Goal: Task Accomplishment & Management: Use online tool/utility

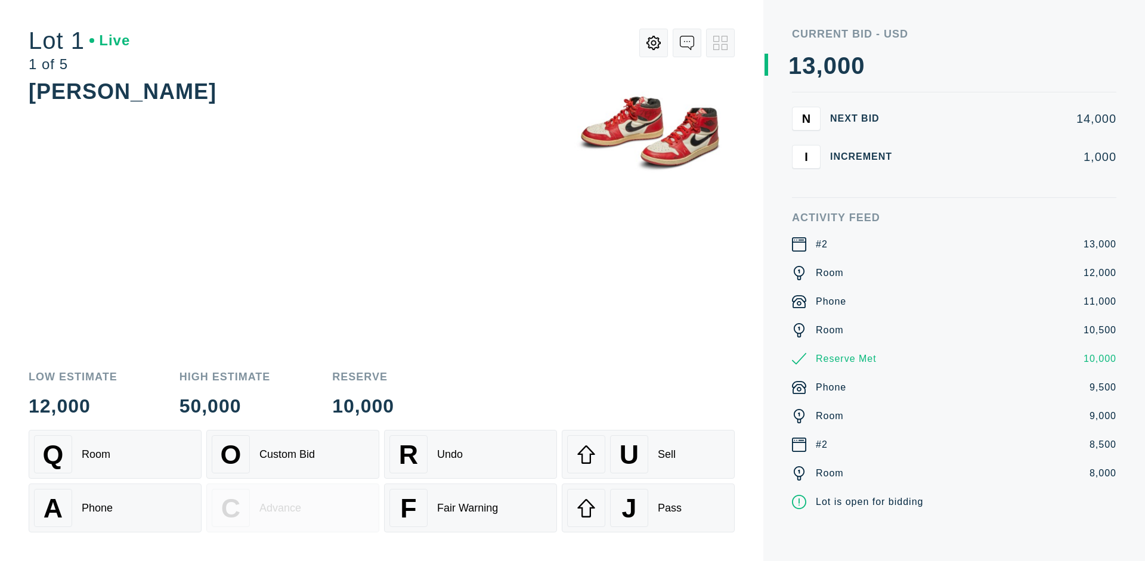
click at [115, 509] on div "A Phone" at bounding box center [115, 508] width 162 height 38
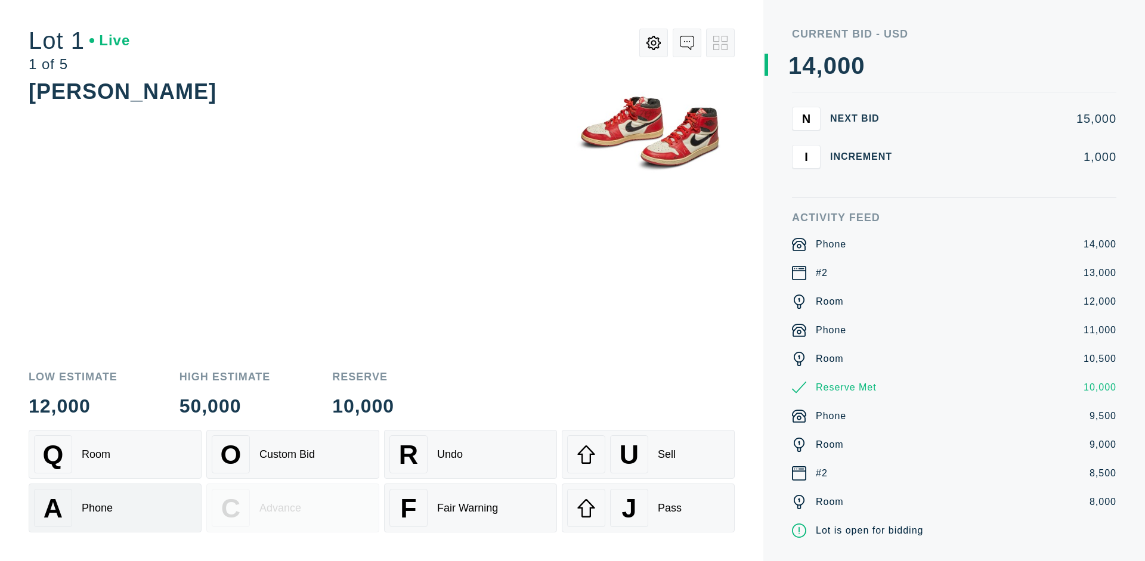
click at [115, 455] on div "Q Room" at bounding box center [115, 454] width 162 height 38
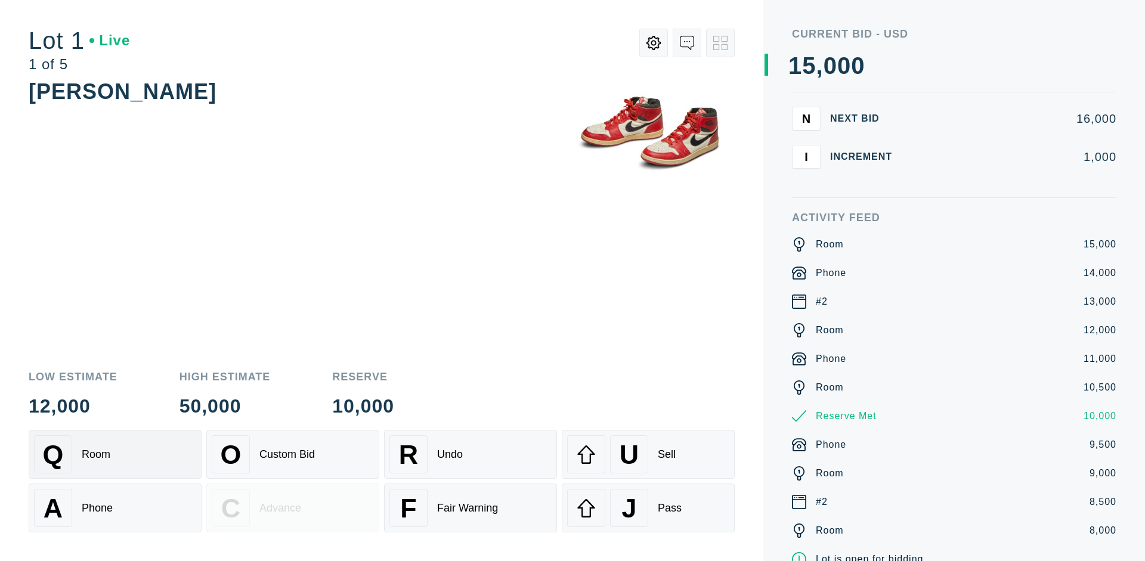
click at [471, 455] on div "R Undo" at bounding box center [471, 454] width 162 height 38
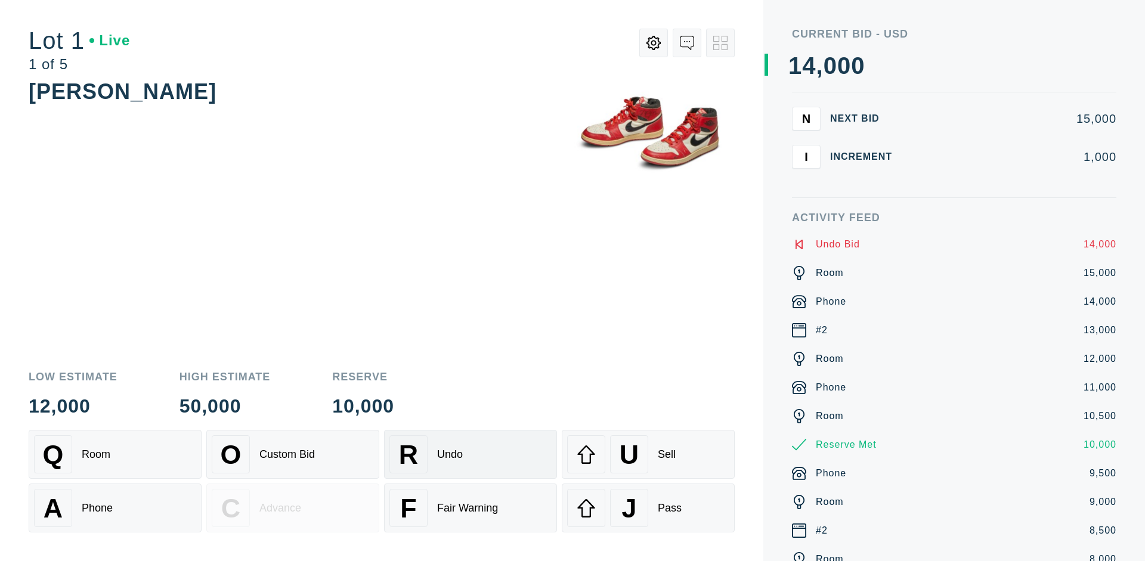
click at [115, 455] on div "Q Room" at bounding box center [115, 454] width 162 height 38
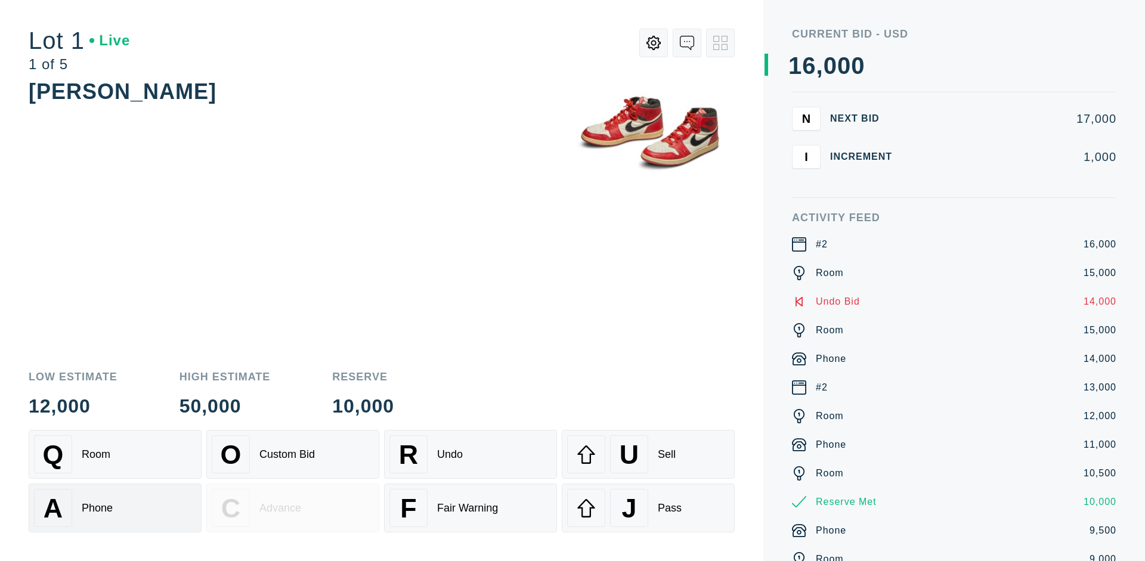
click at [115, 508] on div "A Phone" at bounding box center [115, 508] width 162 height 38
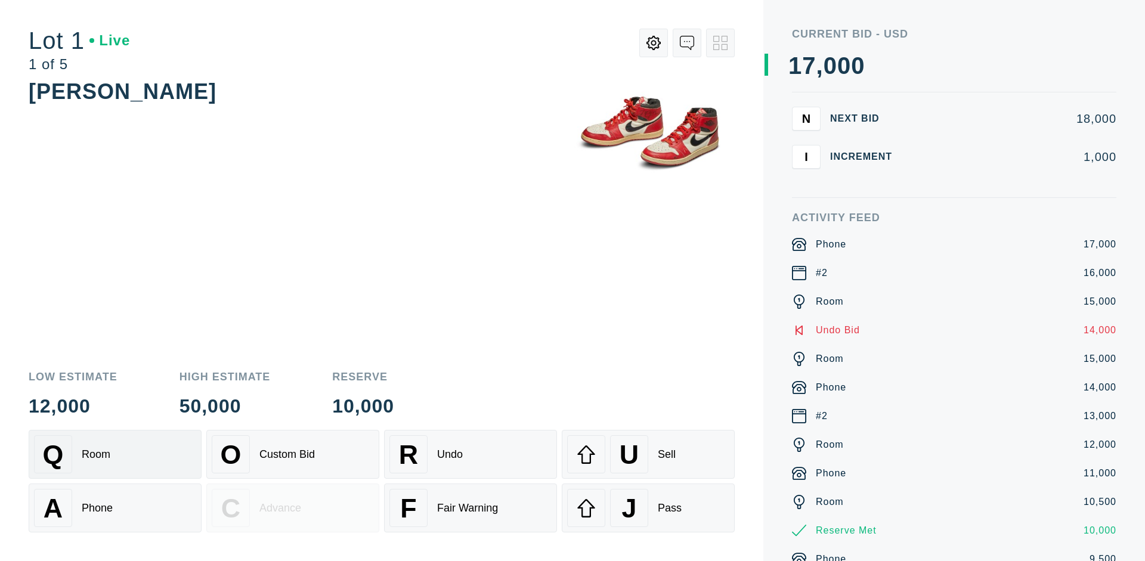
click at [115, 455] on div "Q Room" at bounding box center [115, 454] width 162 height 38
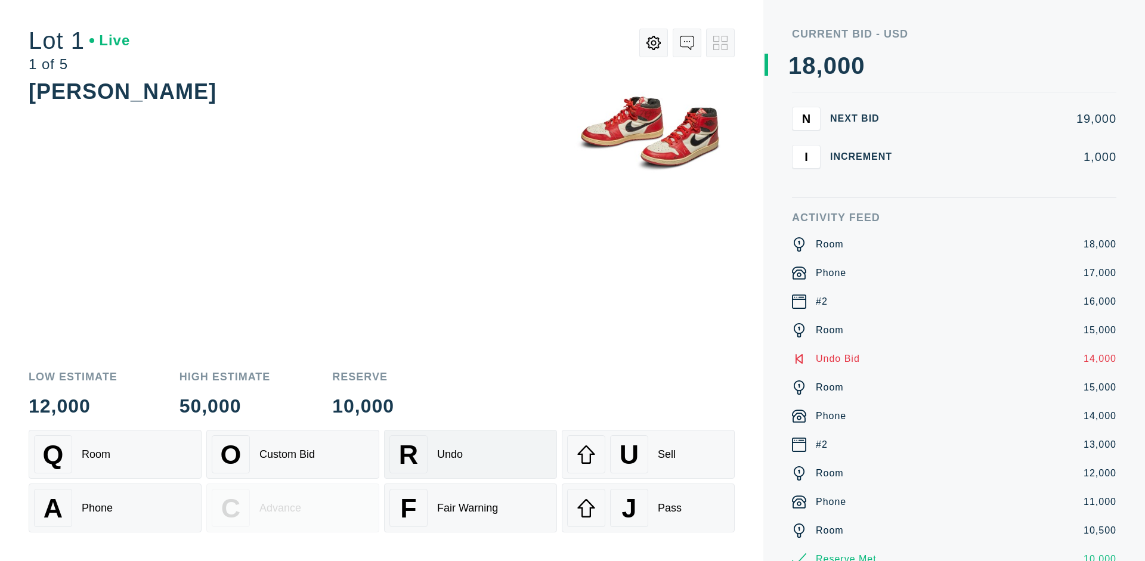
click at [471, 455] on div "R Undo" at bounding box center [471, 454] width 162 height 38
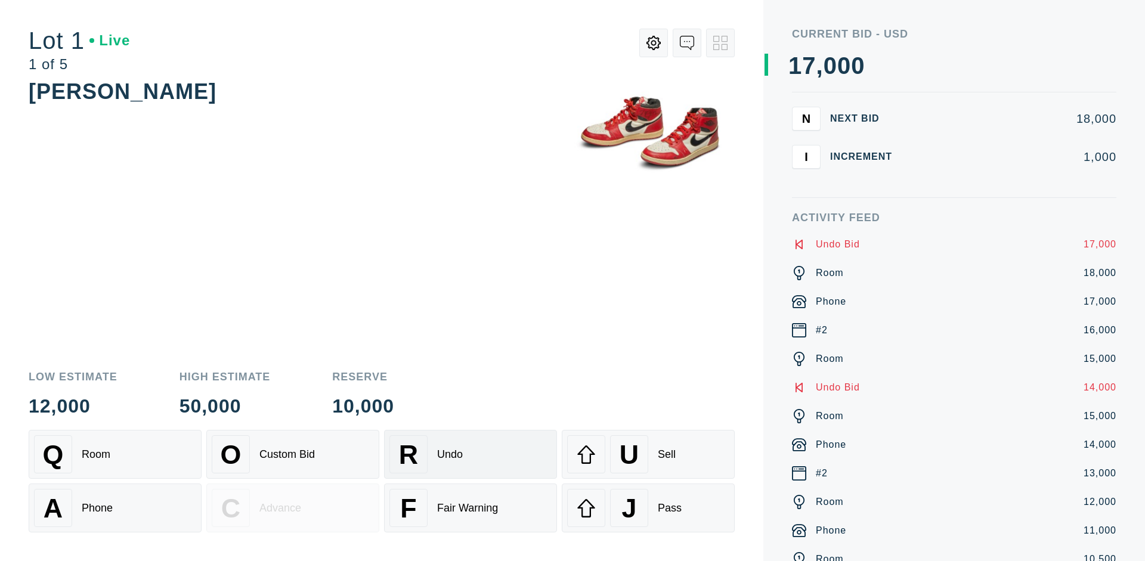
click at [648, 455] on div "U Sell" at bounding box center [648, 454] width 162 height 38
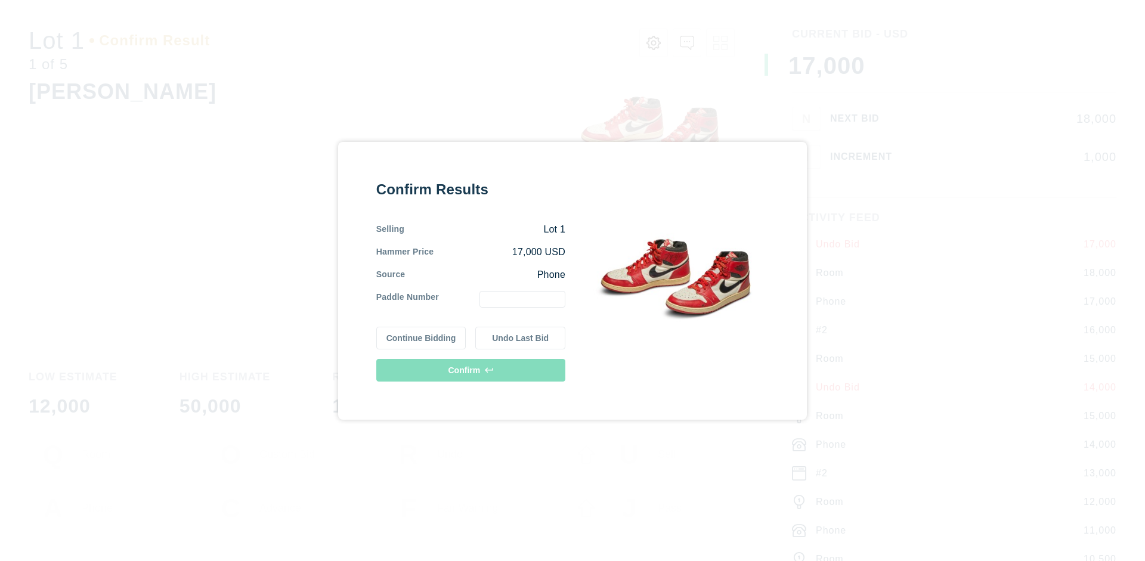
click at [422, 338] on button "Continue Bidding" at bounding box center [421, 338] width 90 height 23
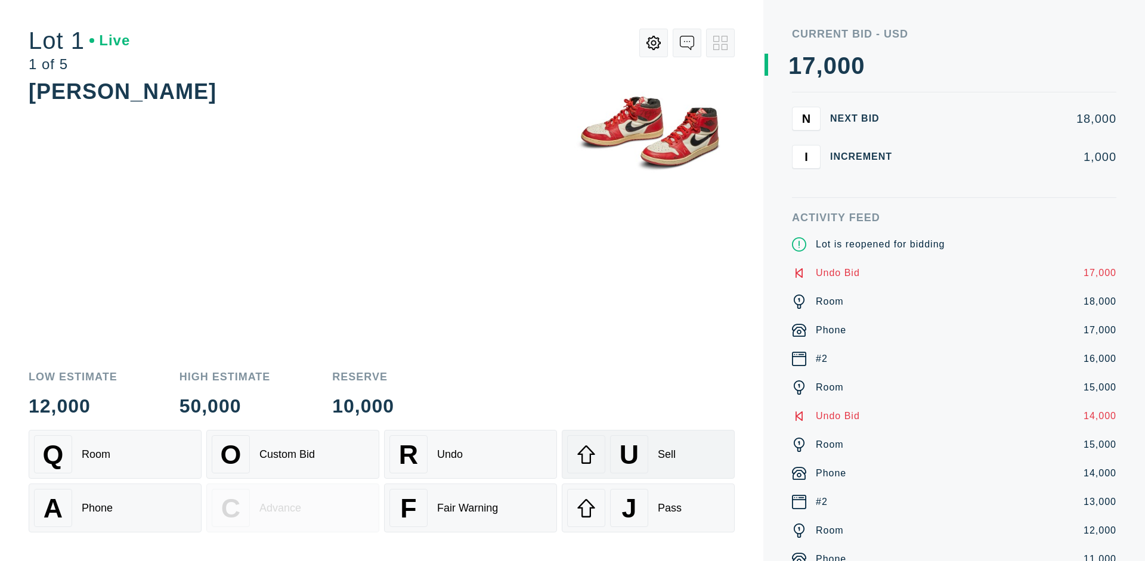
click at [648, 455] on div "U Sell" at bounding box center [648, 454] width 162 height 38
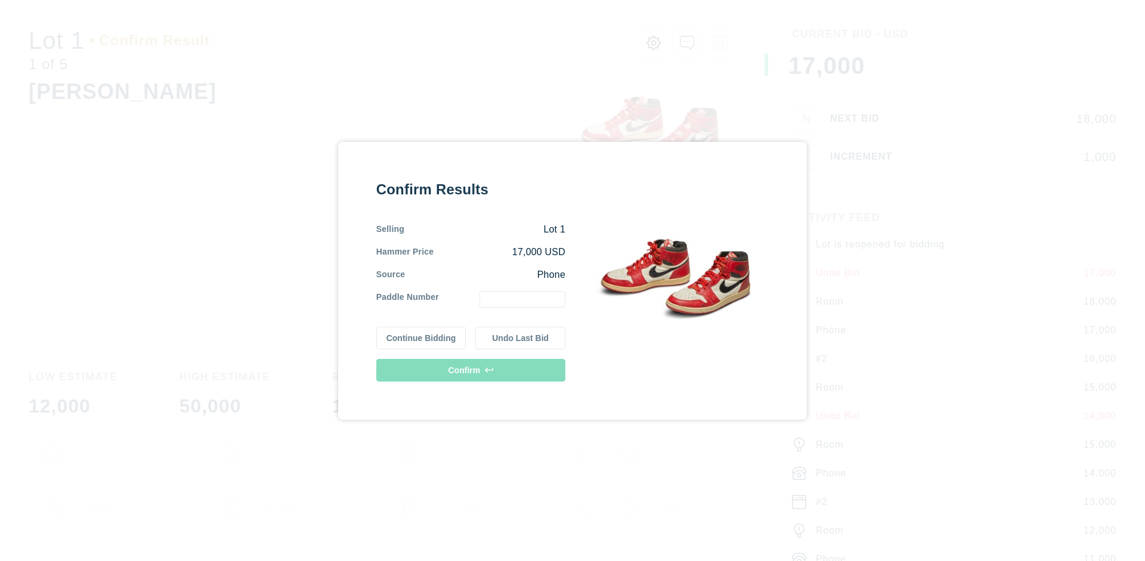
click at [521, 338] on button "Undo Last Bid" at bounding box center [520, 338] width 90 height 23
click at [422, 336] on button "Continue Bidding" at bounding box center [421, 336] width 90 height 23
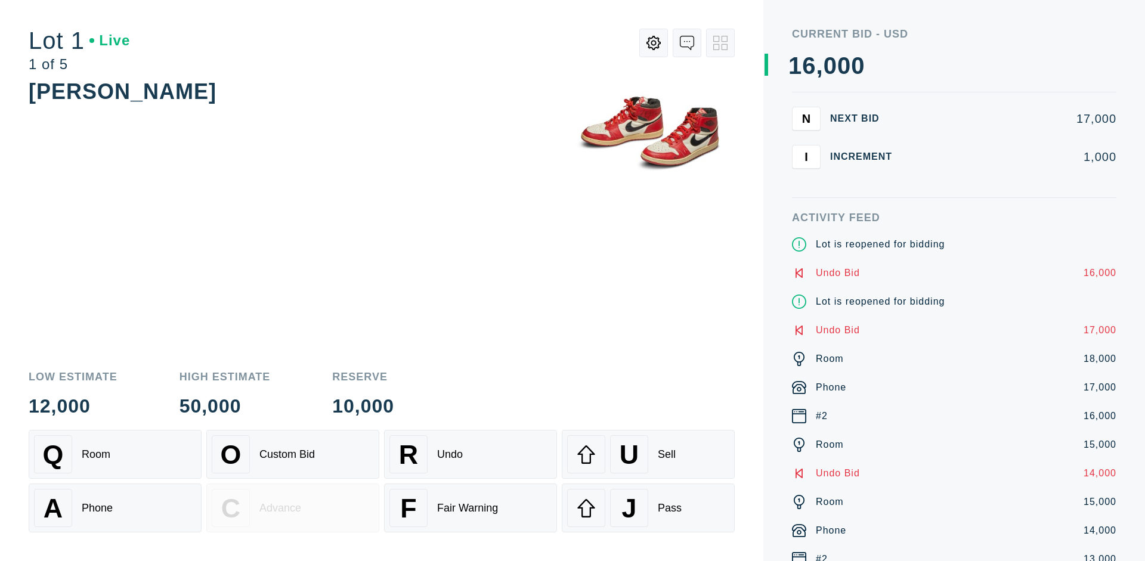
click at [648, 508] on div "J Pass" at bounding box center [648, 508] width 162 height 38
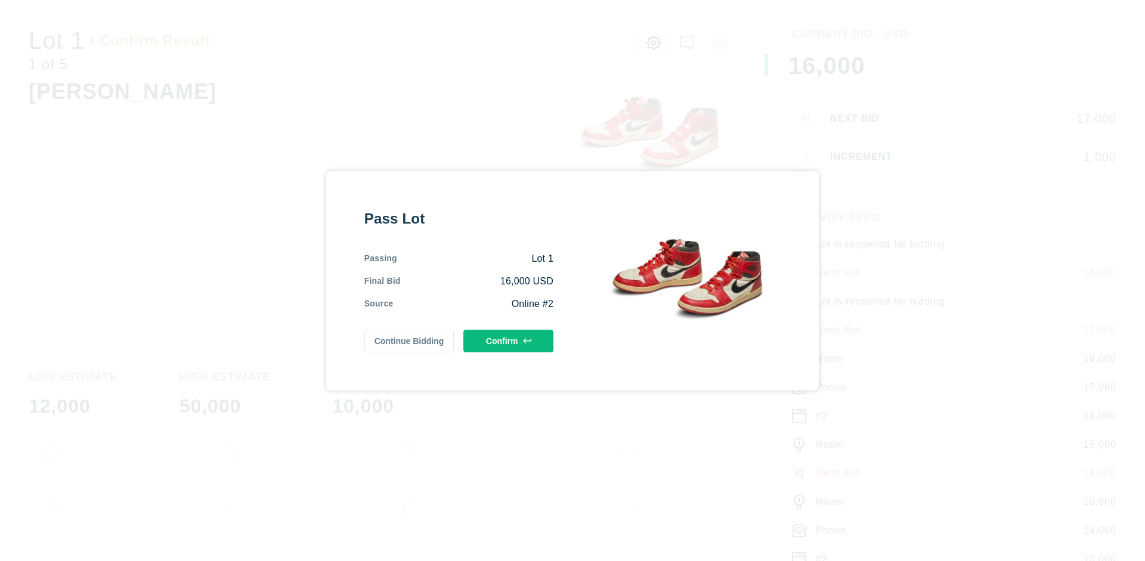
click at [509, 341] on button "Confirm" at bounding box center [508, 341] width 90 height 23
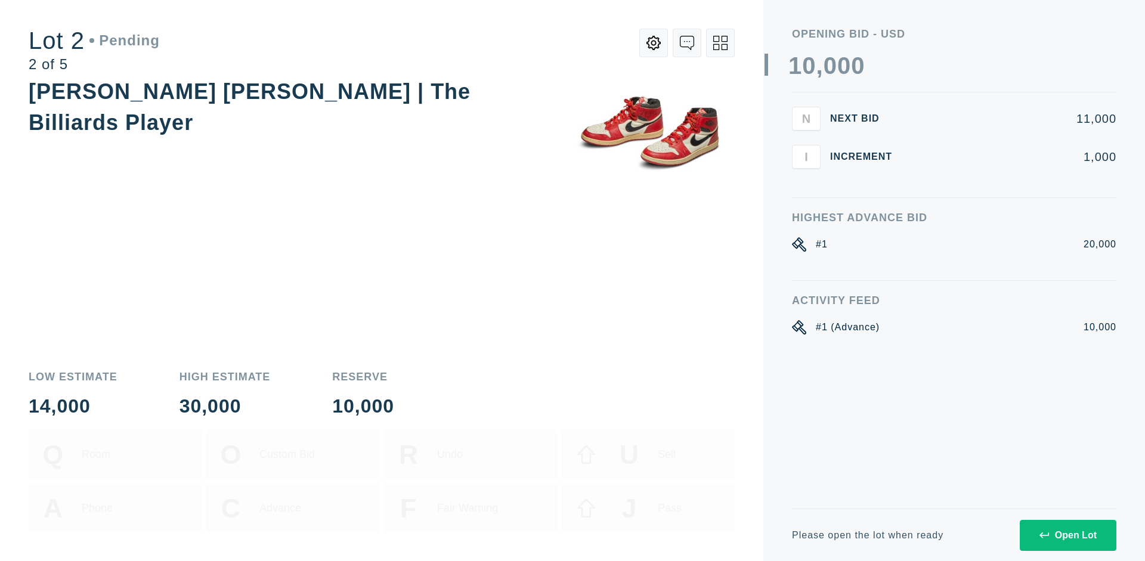
click at [1068, 535] on div "Open Lot" at bounding box center [1068, 535] width 57 height 11
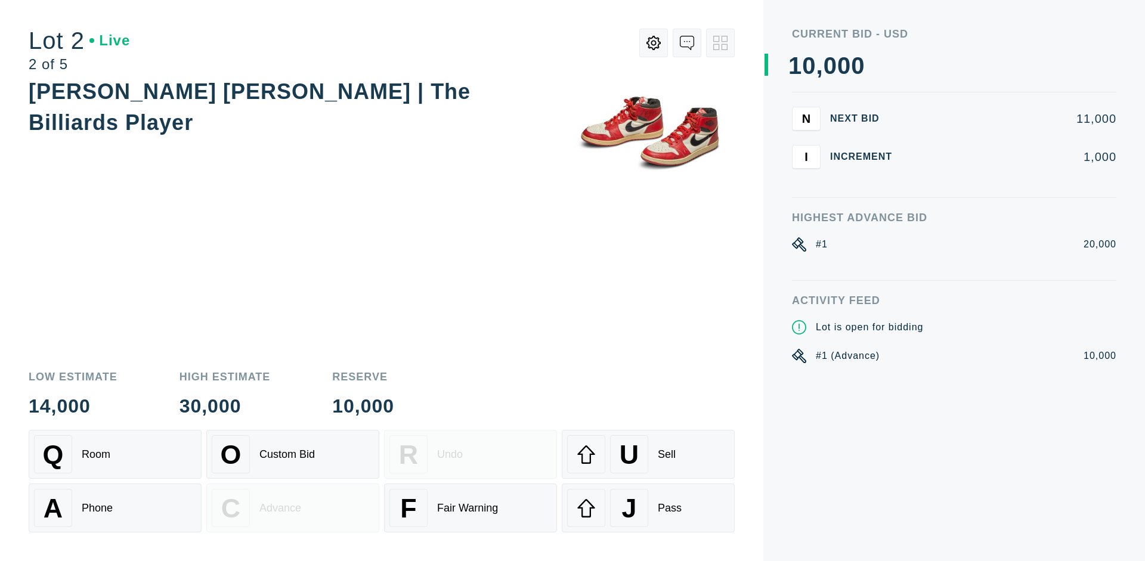
click at [115, 455] on div "Q Room" at bounding box center [115, 454] width 162 height 38
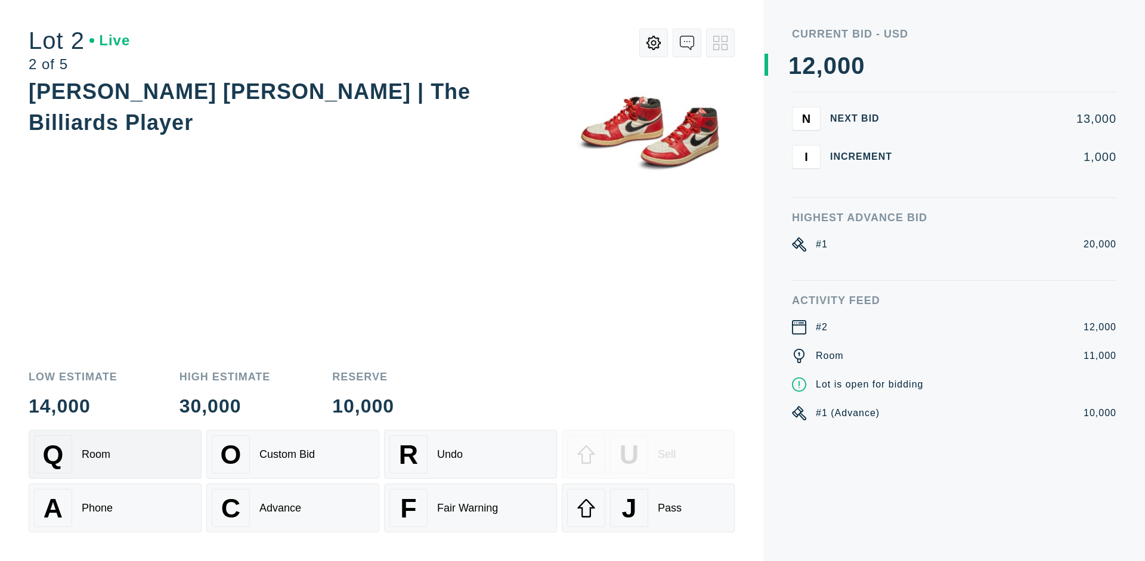
click at [293, 508] on div "Advance" at bounding box center [280, 508] width 42 height 13
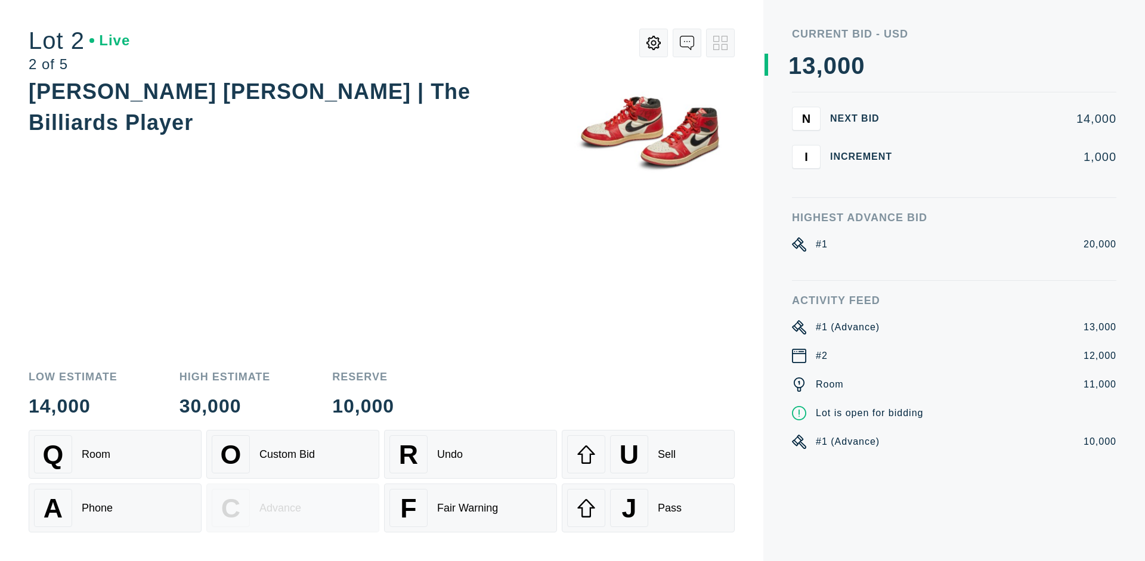
click at [648, 455] on div "U Sell" at bounding box center [648, 454] width 162 height 38
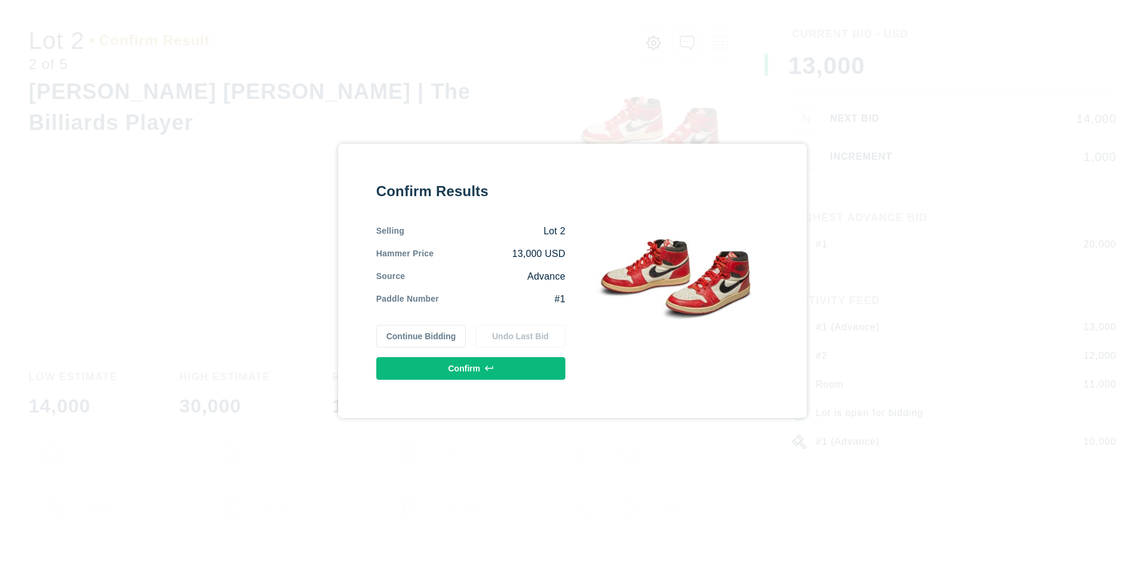
click at [471, 368] on button "Confirm" at bounding box center [470, 368] width 189 height 23
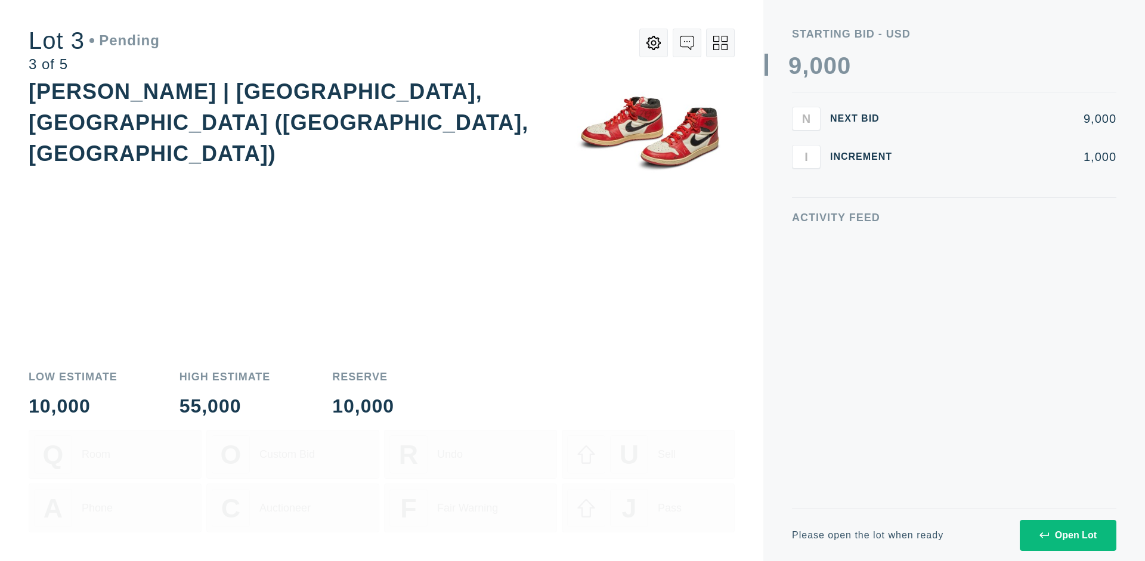
click at [1068, 535] on div "Open Lot" at bounding box center [1068, 535] width 57 height 11
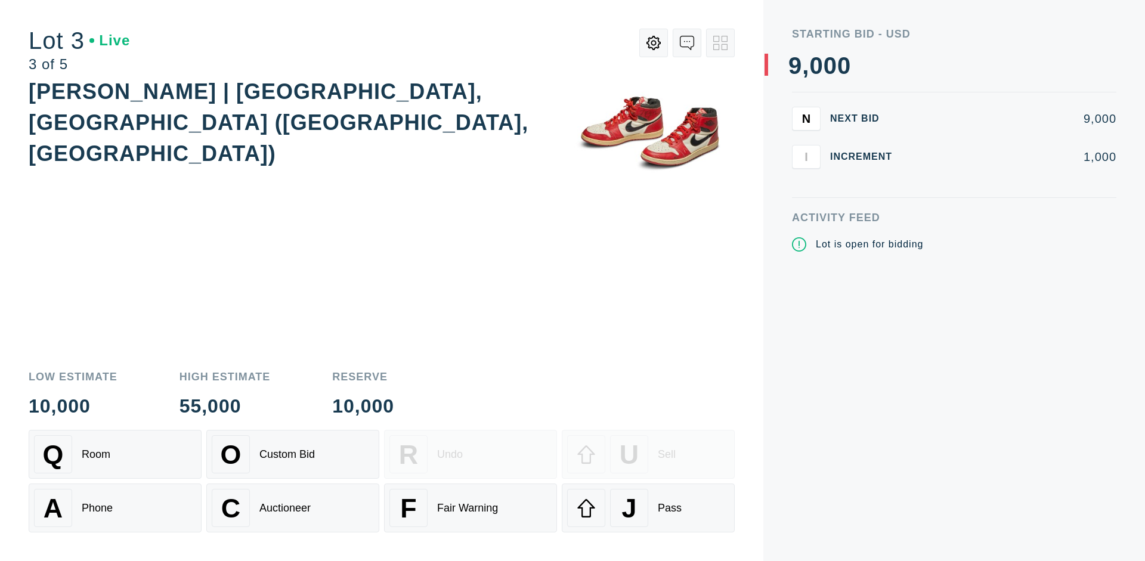
click at [648, 508] on div "J Pass" at bounding box center [648, 508] width 162 height 38
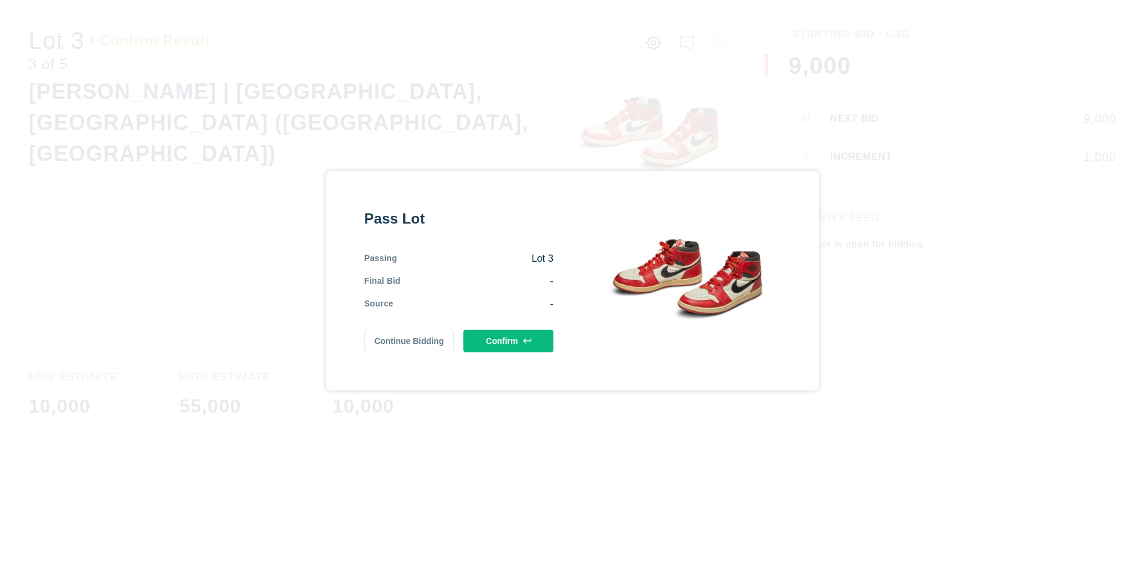
click at [509, 341] on button "Confirm" at bounding box center [508, 341] width 90 height 23
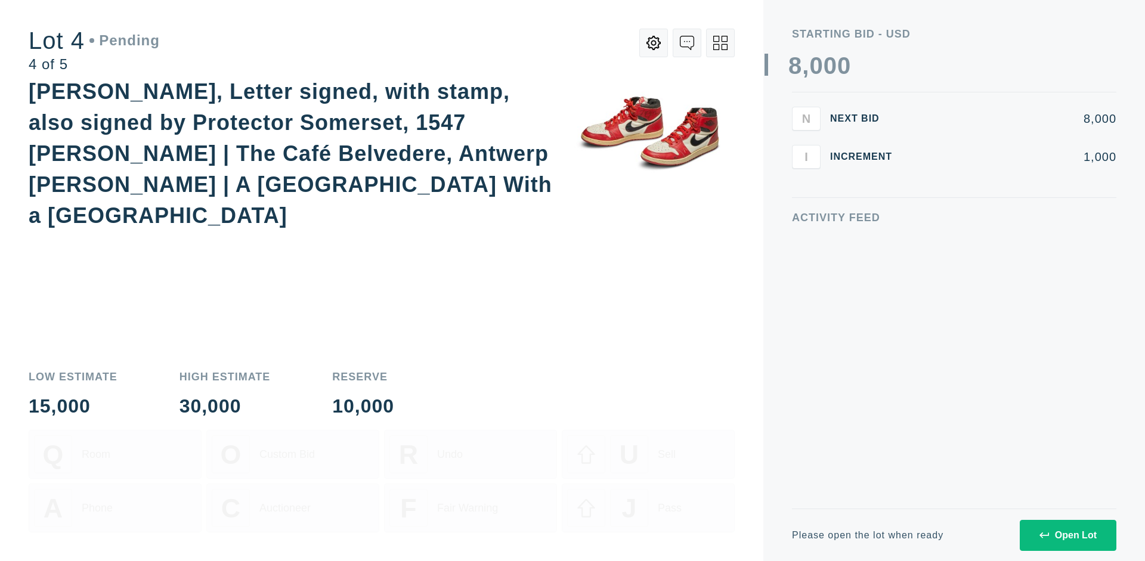
click at [1068, 535] on div "Open Lot" at bounding box center [1068, 535] width 57 height 11
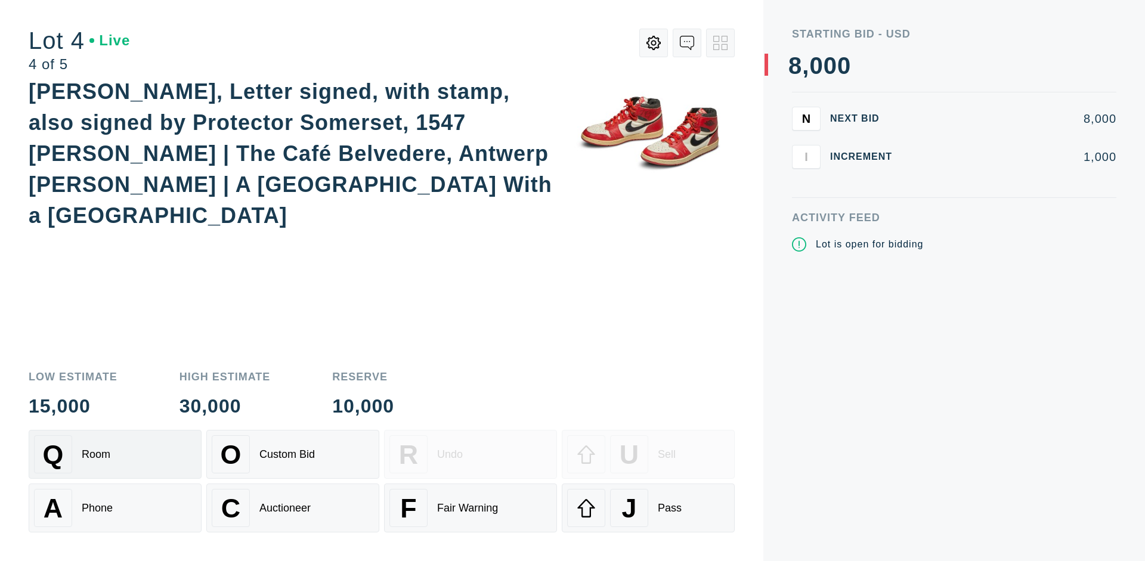
click at [115, 455] on div "Q Room" at bounding box center [115, 454] width 162 height 38
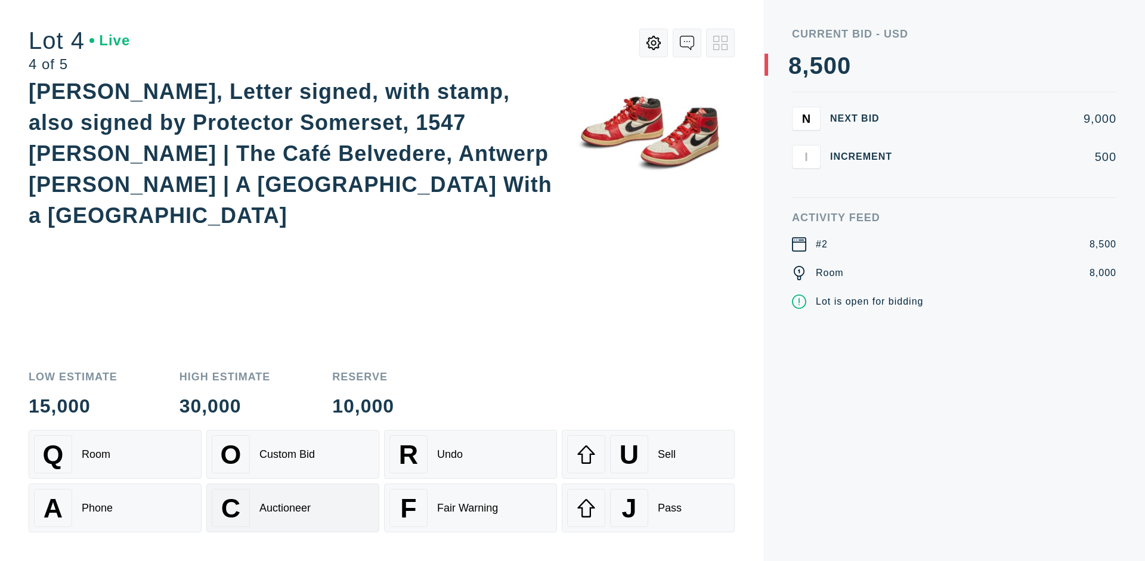
click at [293, 508] on div "Auctioneer" at bounding box center [284, 508] width 51 height 13
click at [648, 508] on div "J Pass" at bounding box center [648, 508] width 162 height 38
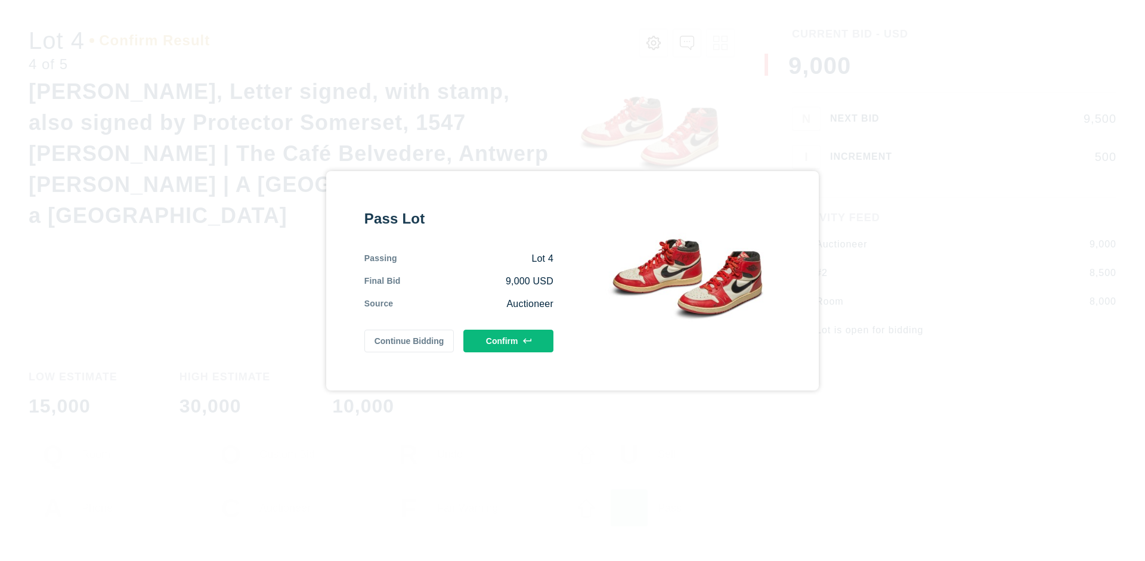
click at [509, 341] on button "Confirm" at bounding box center [508, 341] width 90 height 23
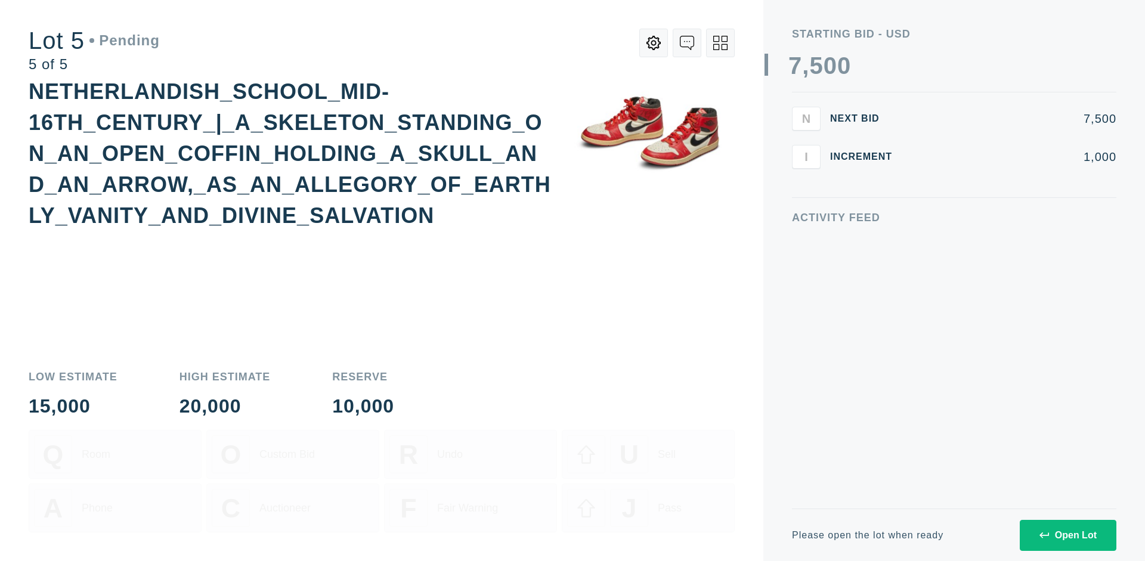
click at [1068, 535] on div "Open Lot" at bounding box center [1068, 535] width 57 height 11
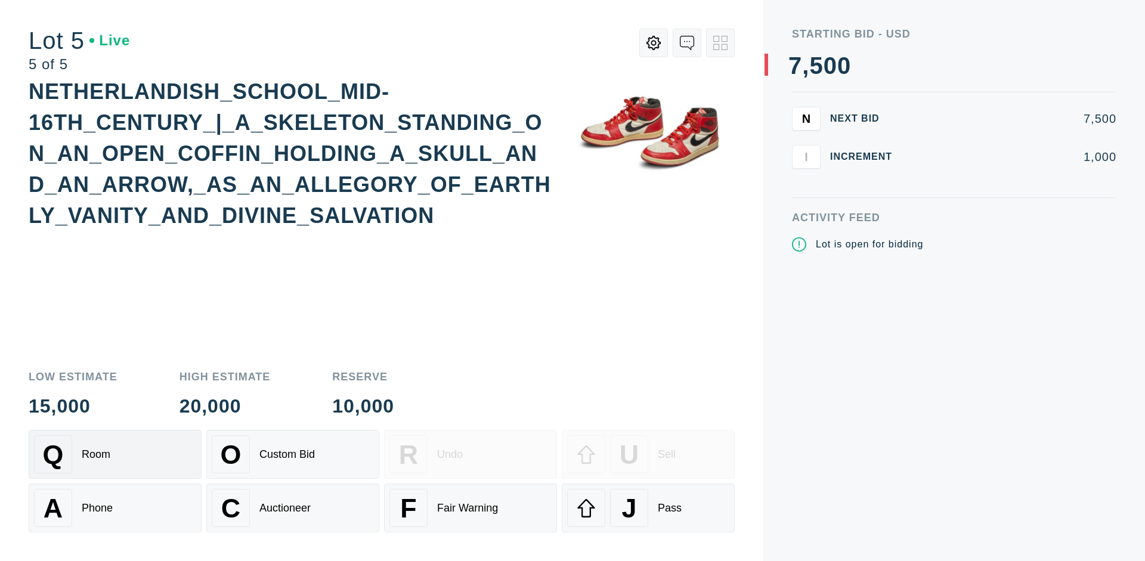
click at [115, 455] on div "Q Room" at bounding box center [115, 454] width 162 height 38
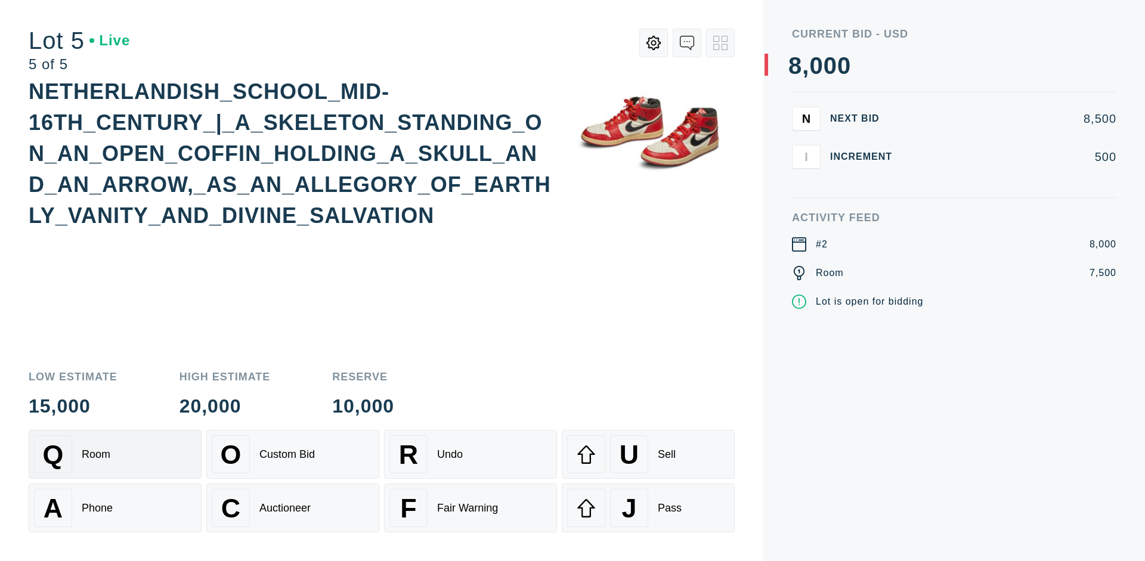
click at [115, 455] on div "Q Room" at bounding box center [115, 454] width 162 height 38
click at [648, 455] on div "U Sell" at bounding box center [648, 454] width 162 height 38
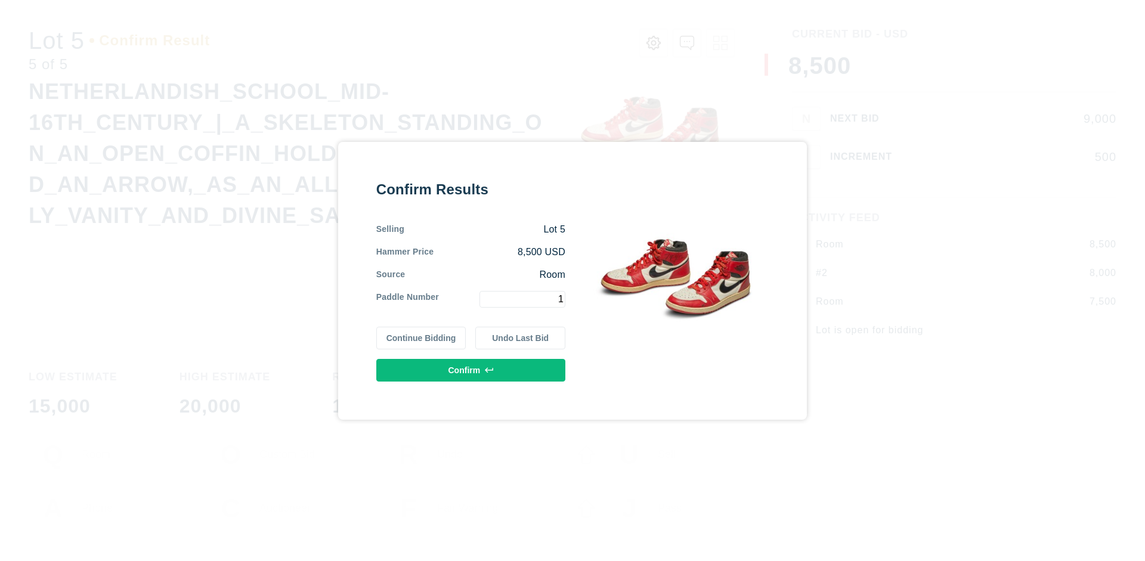
type input "1"
click at [471, 370] on button "Confirm" at bounding box center [470, 370] width 189 height 23
